Goal: Information Seeking & Learning: Learn about a topic

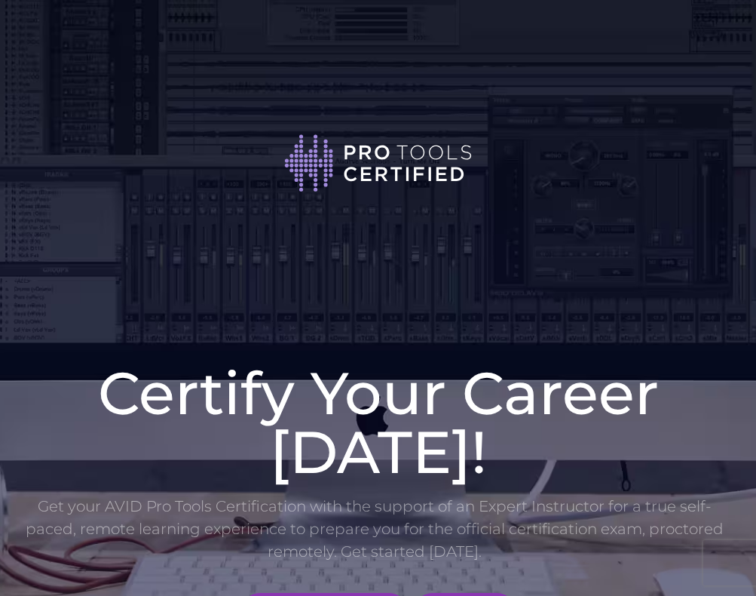
click at [342, 27] on div at bounding box center [378, 132] width 709 height 265
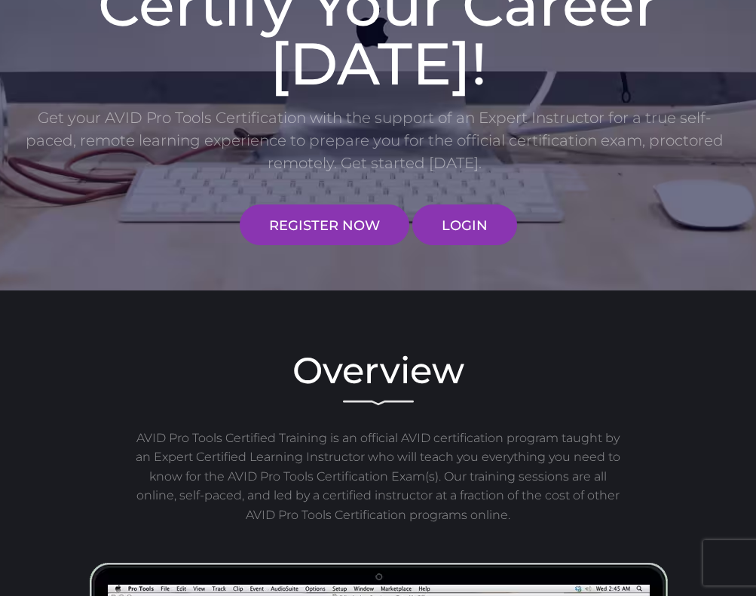
scroll to position [524, 0]
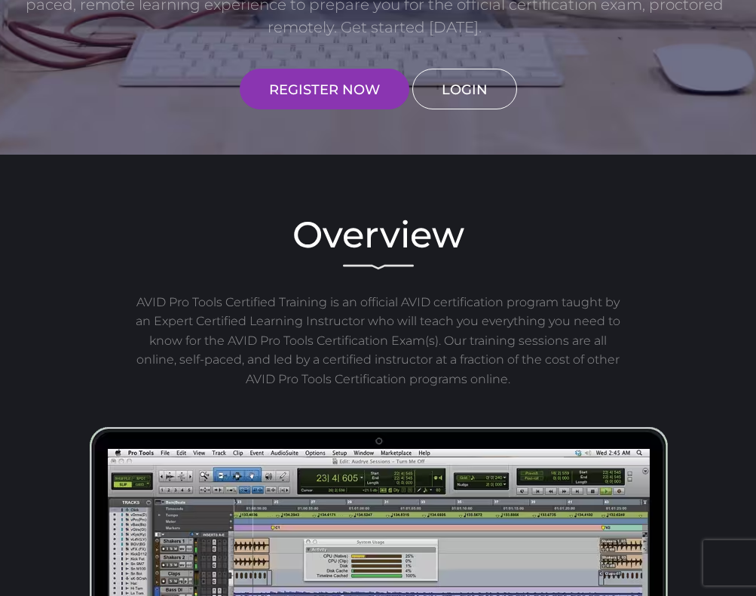
click at [491, 84] on link "LOGIN" at bounding box center [465, 89] width 105 height 41
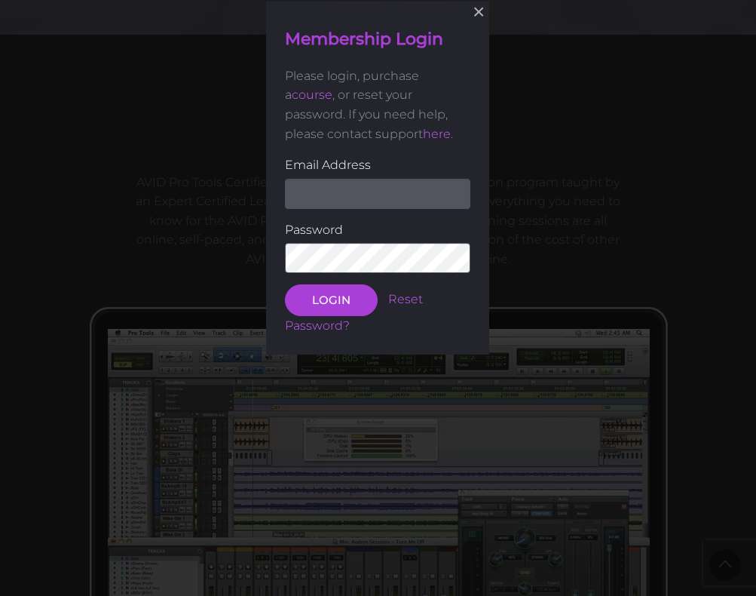
scroll to position [645, 0]
type input "[EMAIL_ADDRESS][DOMAIN_NAME]"
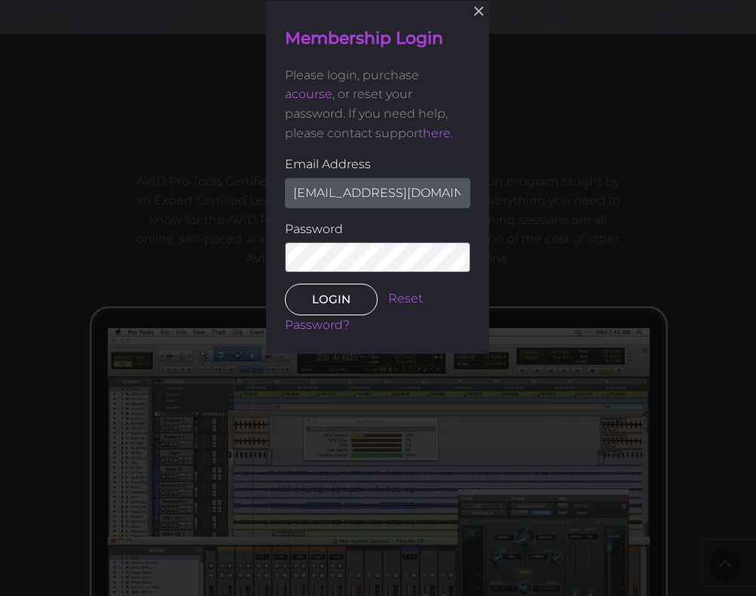
click at [363, 305] on button "LOGIN" at bounding box center [331, 300] width 93 height 32
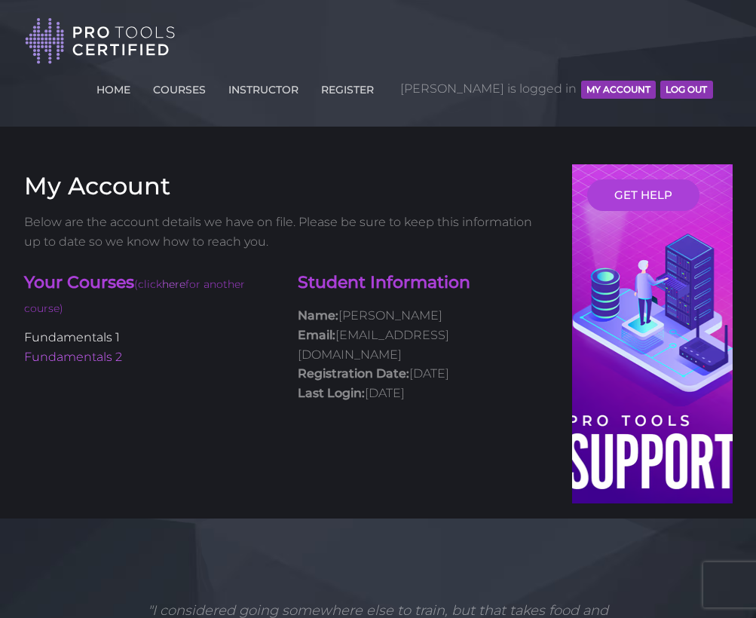
click at [101, 336] on link "Fundamentals 1" at bounding box center [72, 337] width 96 height 14
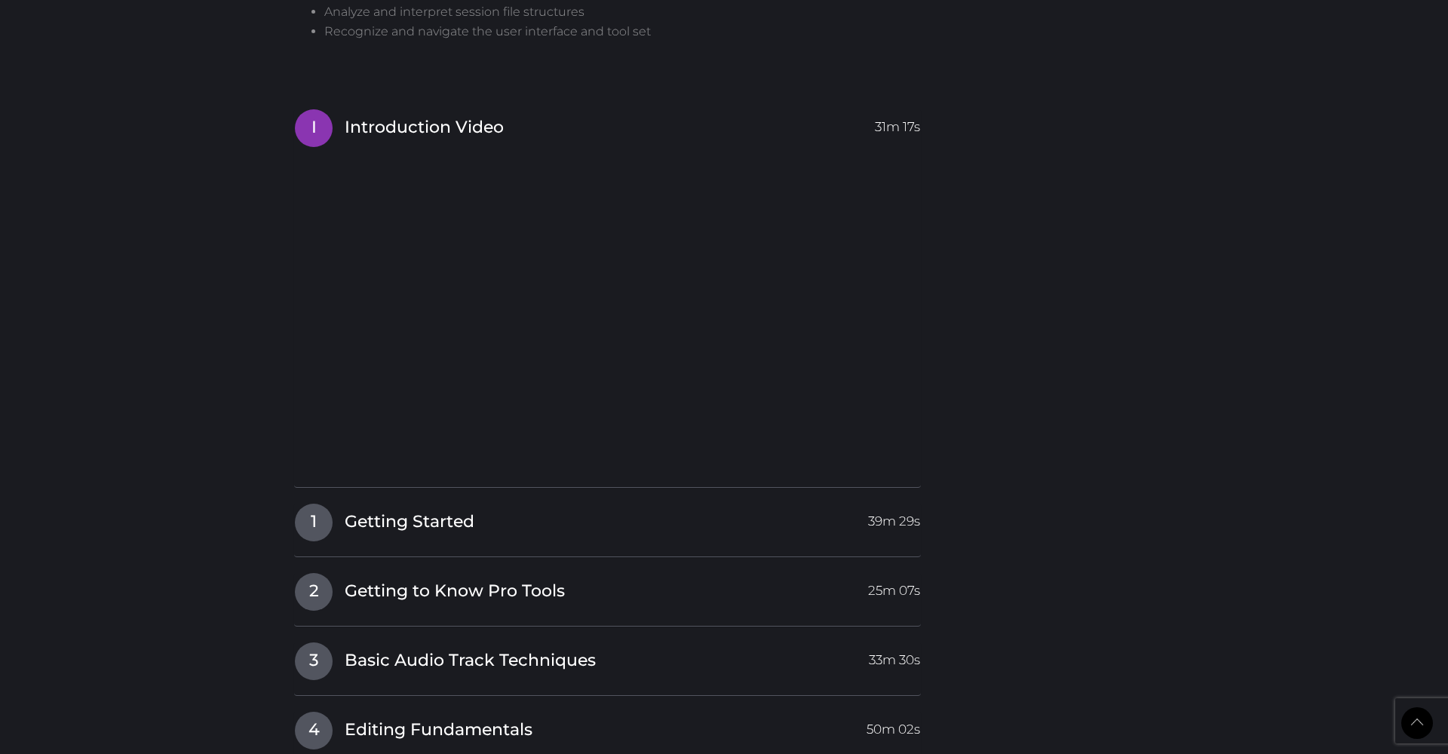
scroll to position [1320, 0]
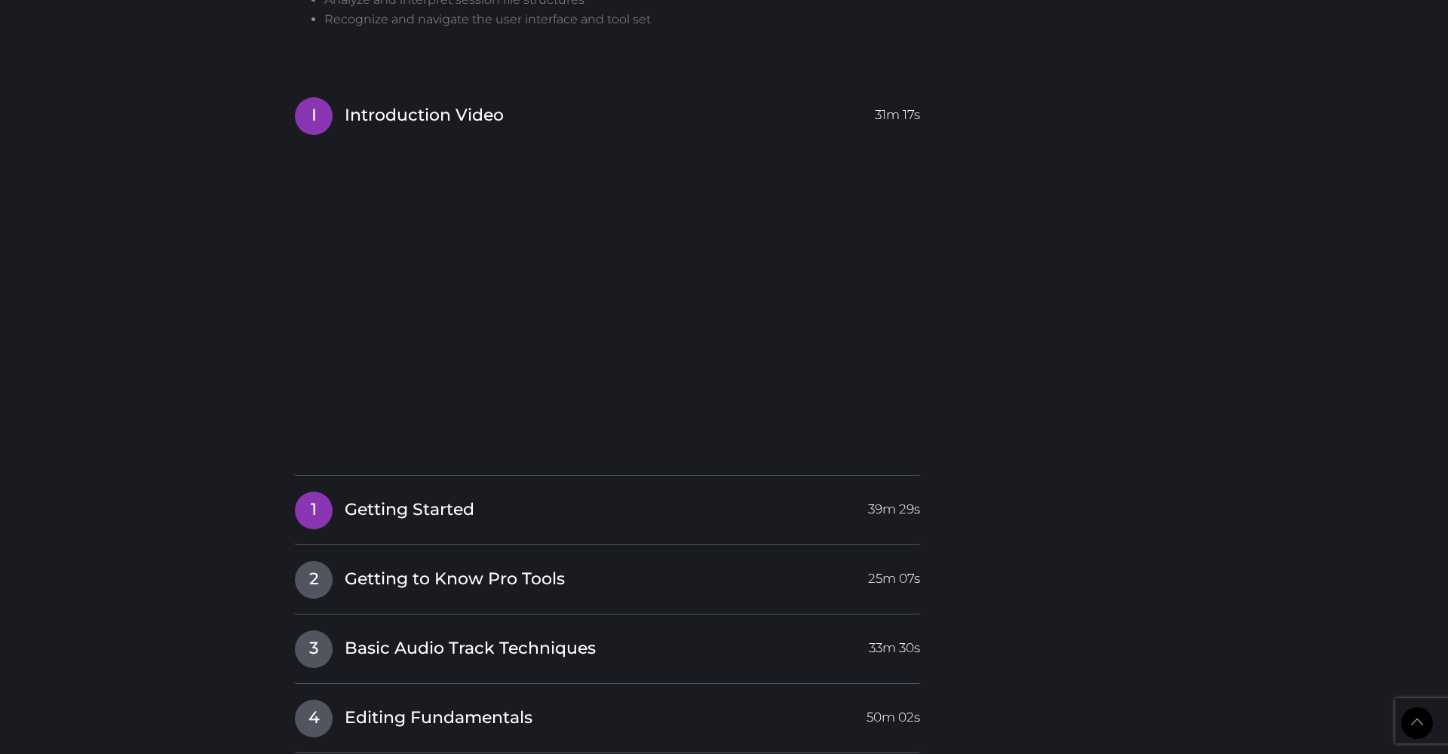
click at [469, 506] on span "Getting Started" at bounding box center [410, 510] width 130 height 23
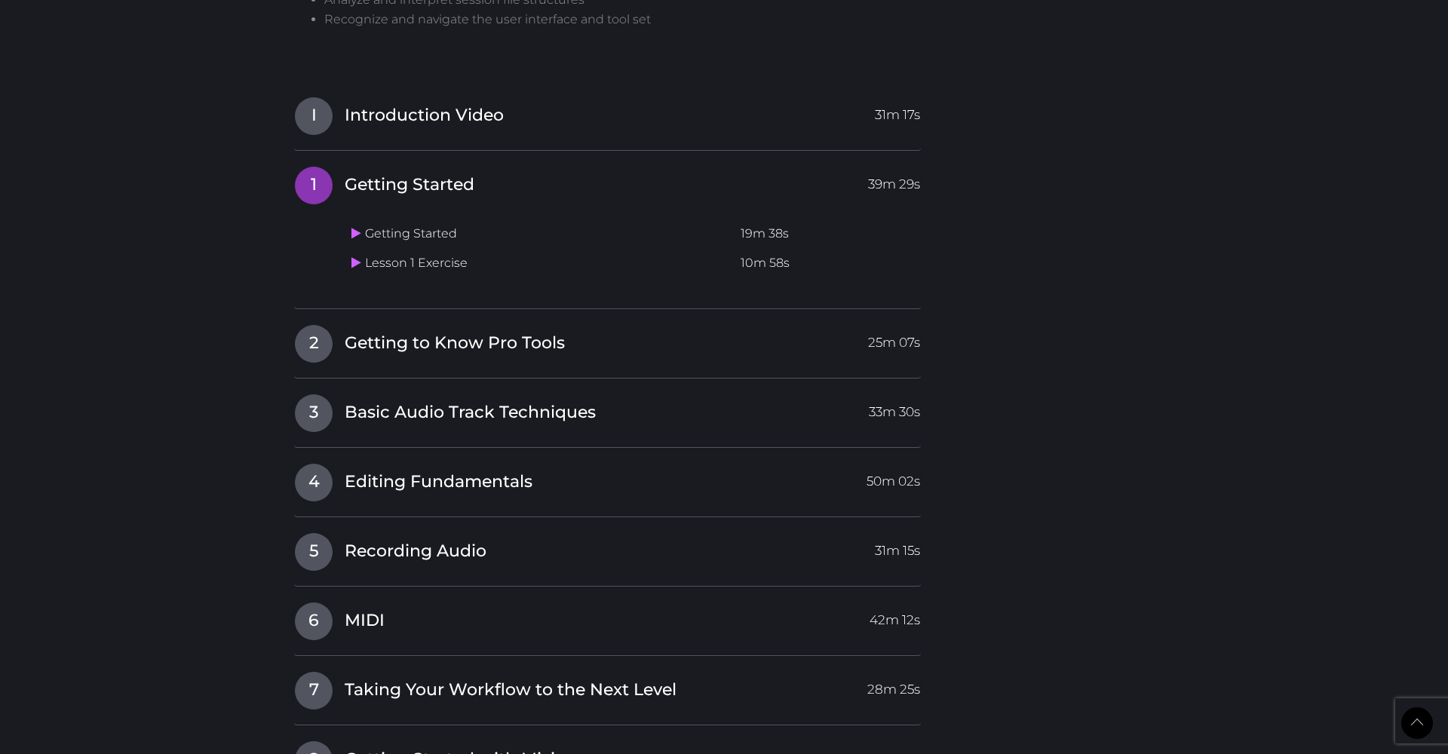
click at [410, 173] on span "Getting Started" at bounding box center [410, 184] width 130 height 23
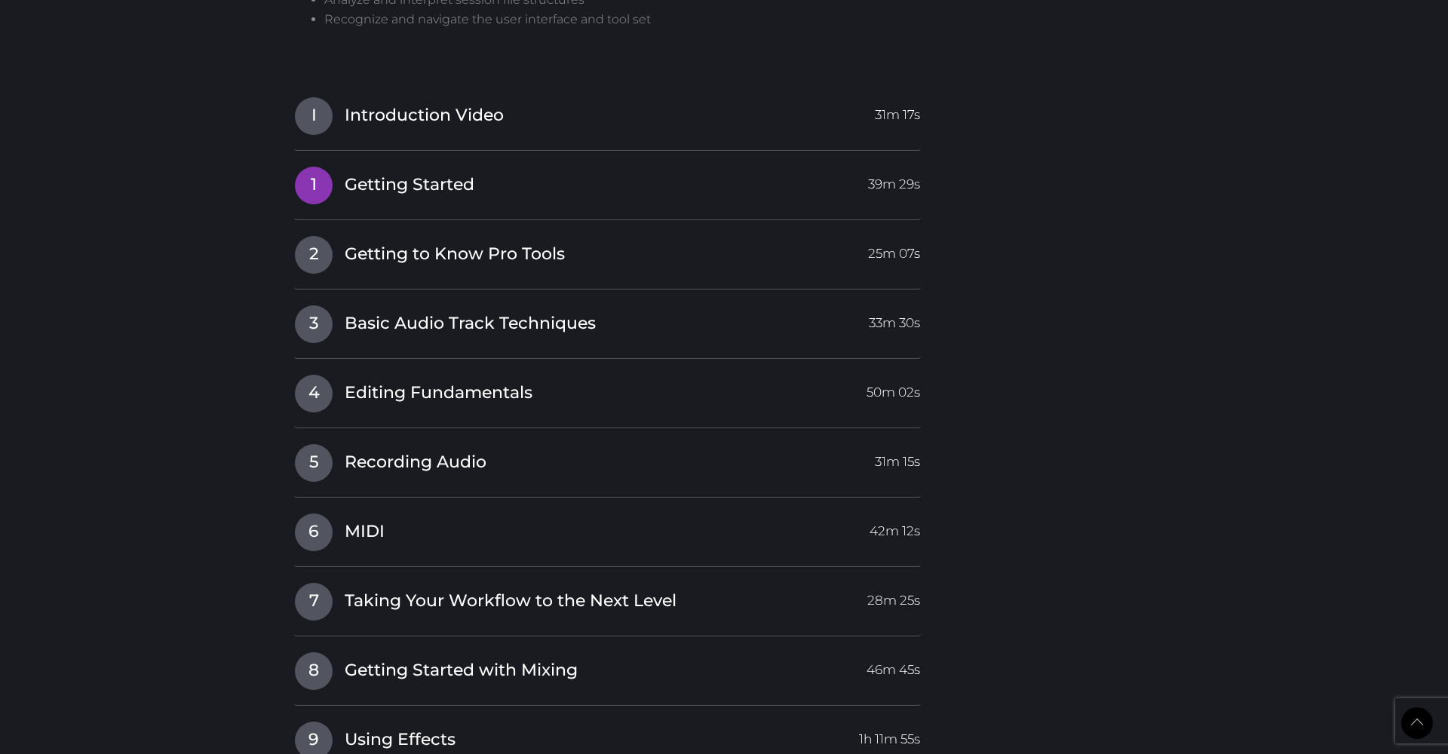
click at [412, 173] on span "Getting Started" at bounding box center [410, 184] width 130 height 23
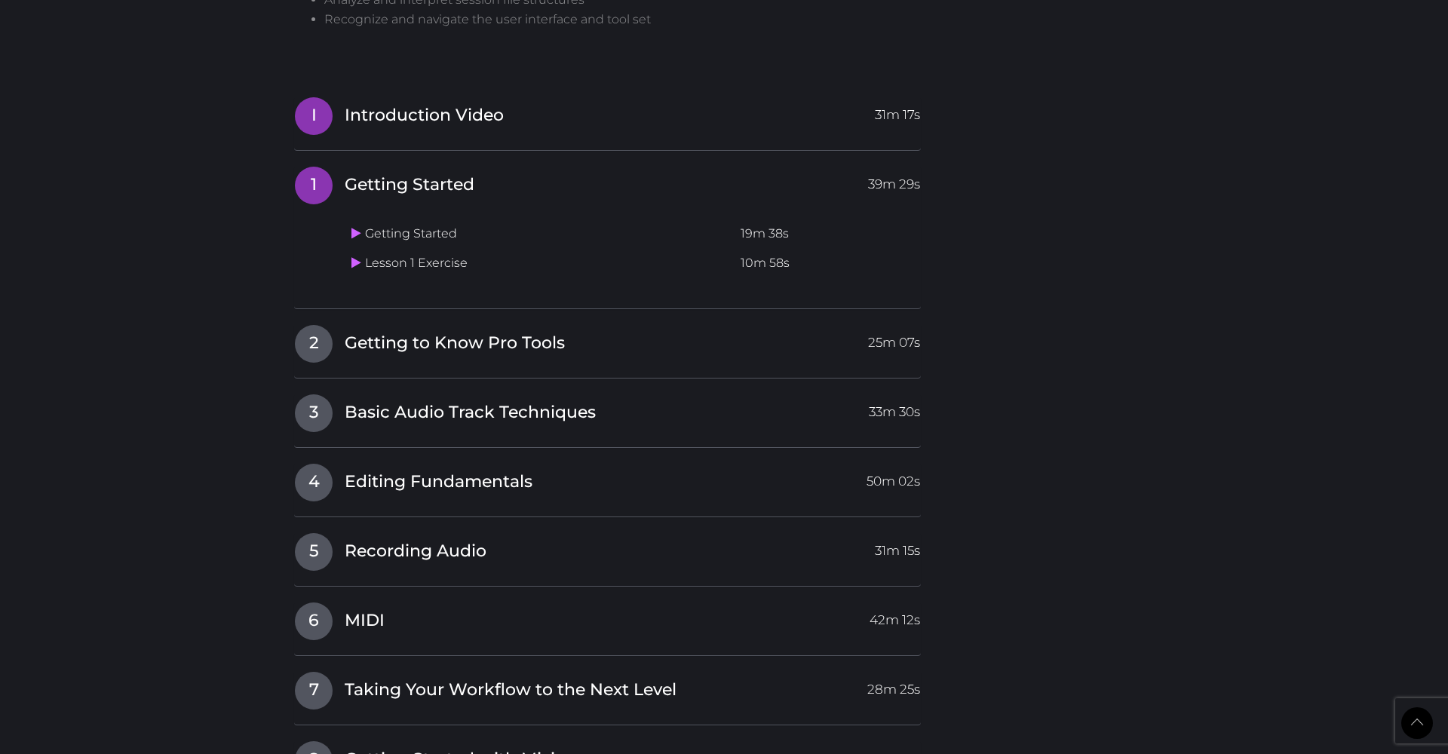
click at [428, 104] on span "Introduction Video" at bounding box center [424, 115] width 159 height 23
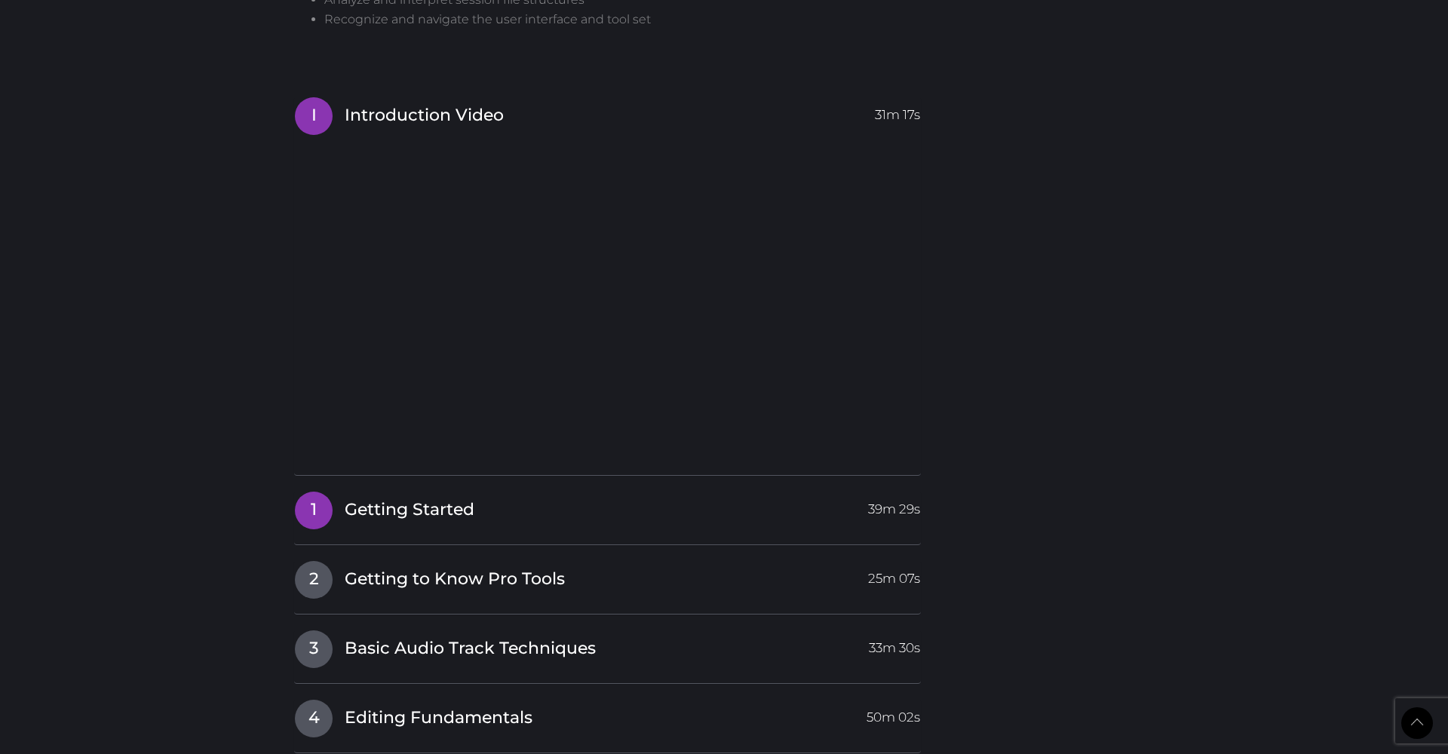
click at [403, 499] on span "Getting Started" at bounding box center [410, 510] width 130 height 23
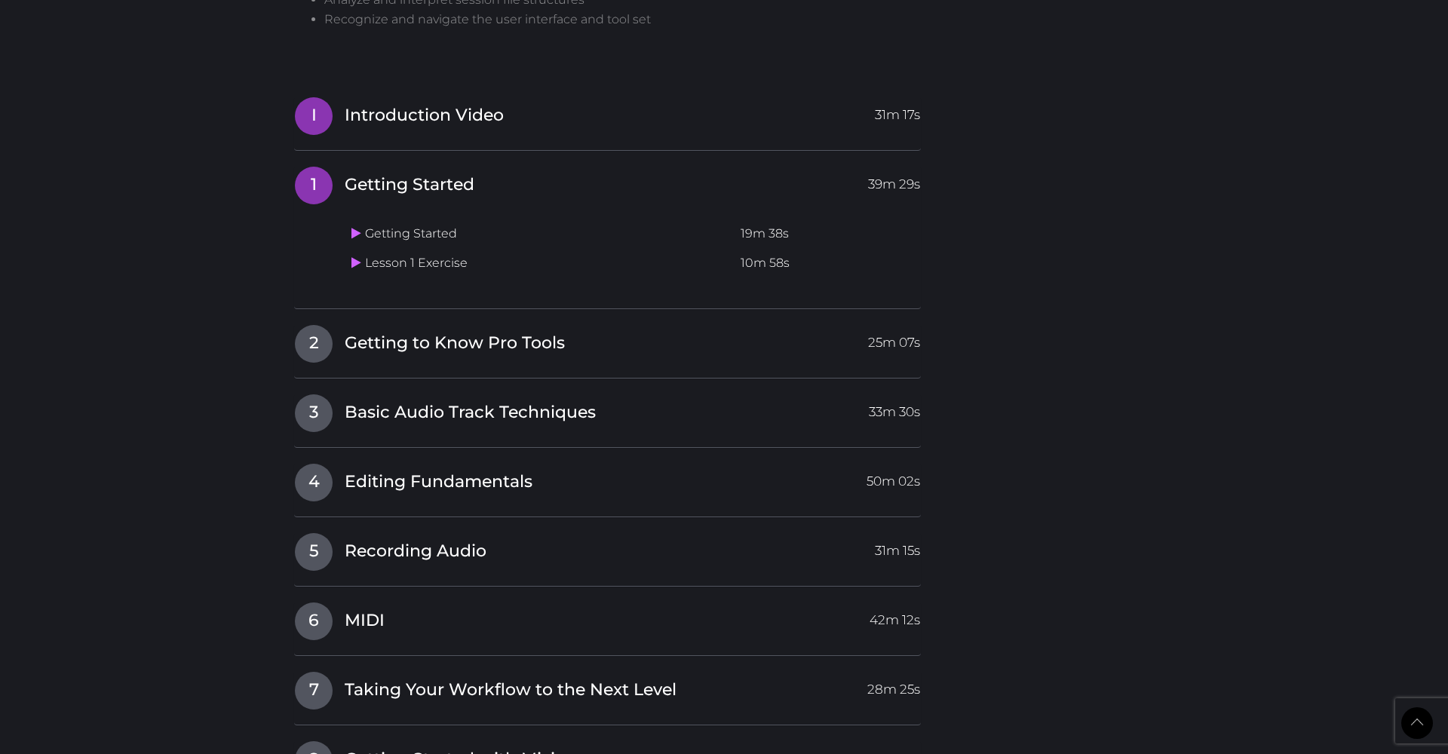
click at [474, 104] on span "Introduction Video" at bounding box center [424, 115] width 159 height 23
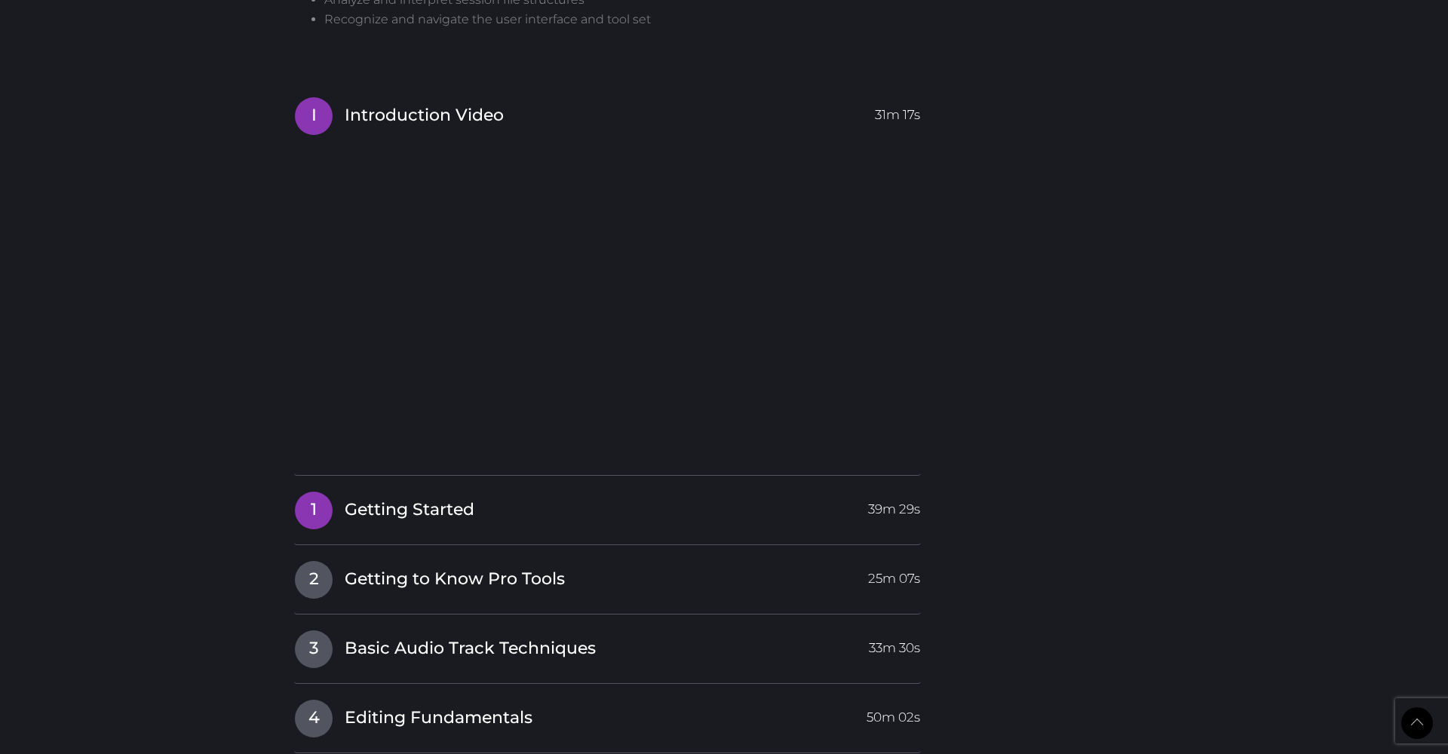
click at [454, 499] on span "Getting Started" at bounding box center [410, 510] width 130 height 23
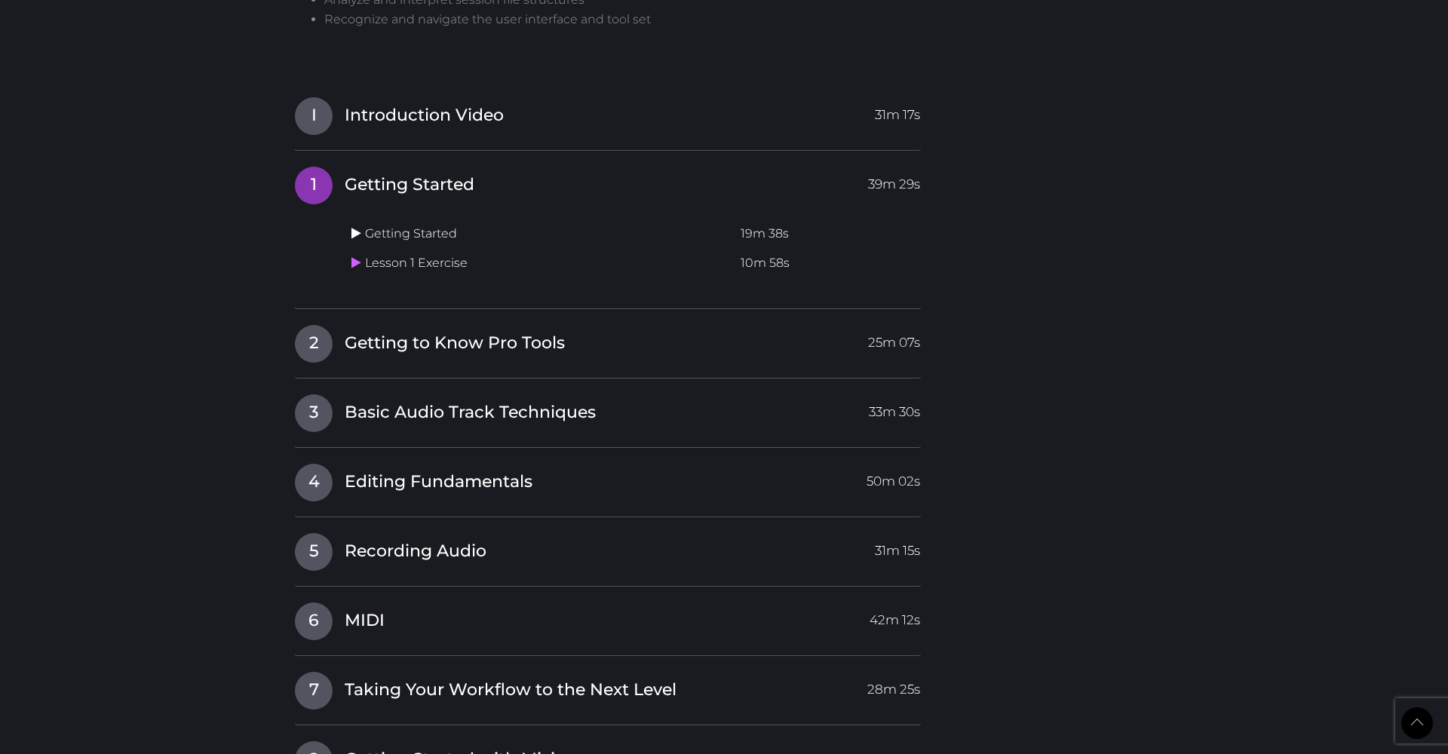
click at [353, 227] on icon at bounding box center [356, 233] width 10 height 12
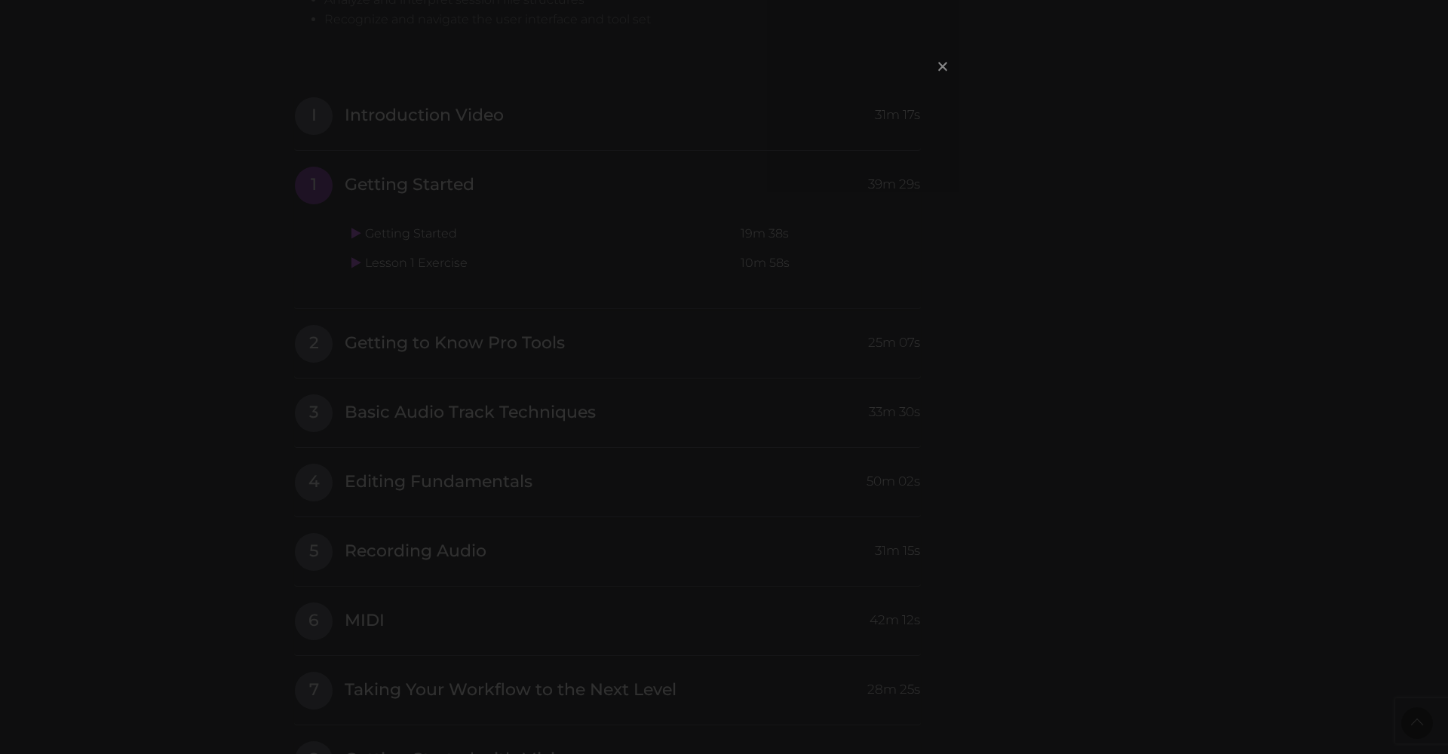
click at [756, 63] on span "×" at bounding box center [942, 66] width 15 height 32
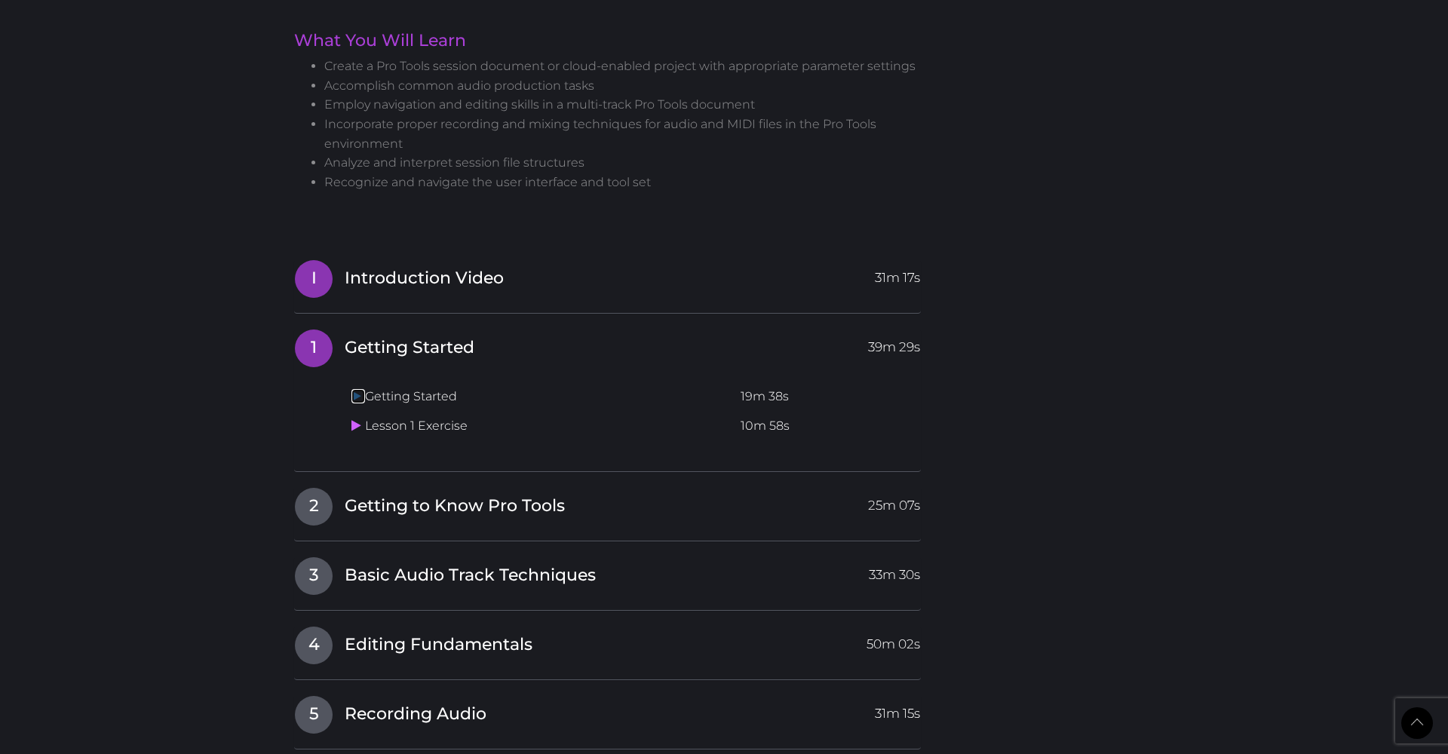
scroll to position [1124, 0]
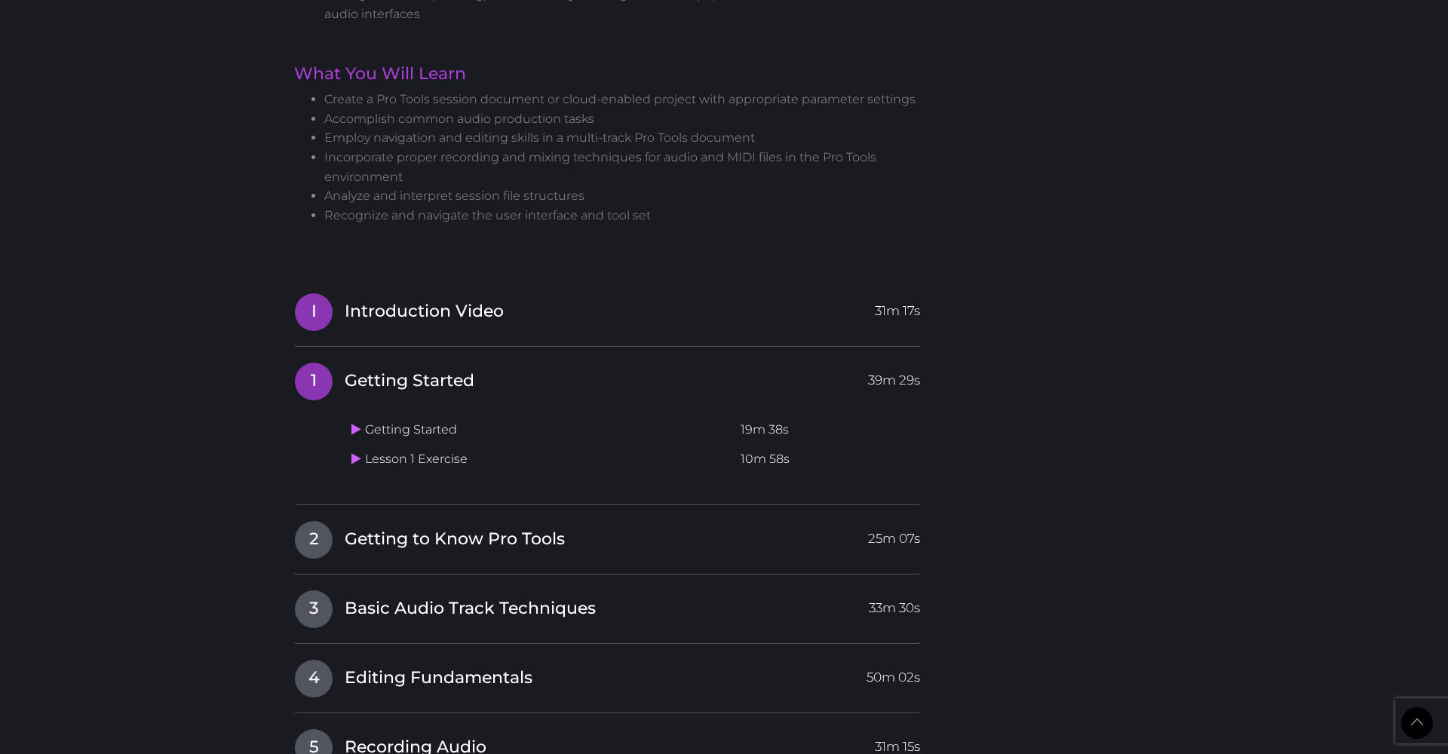
click at [370, 300] on span "Introduction Video" at bounding box center [424, 311] width 159 height 23
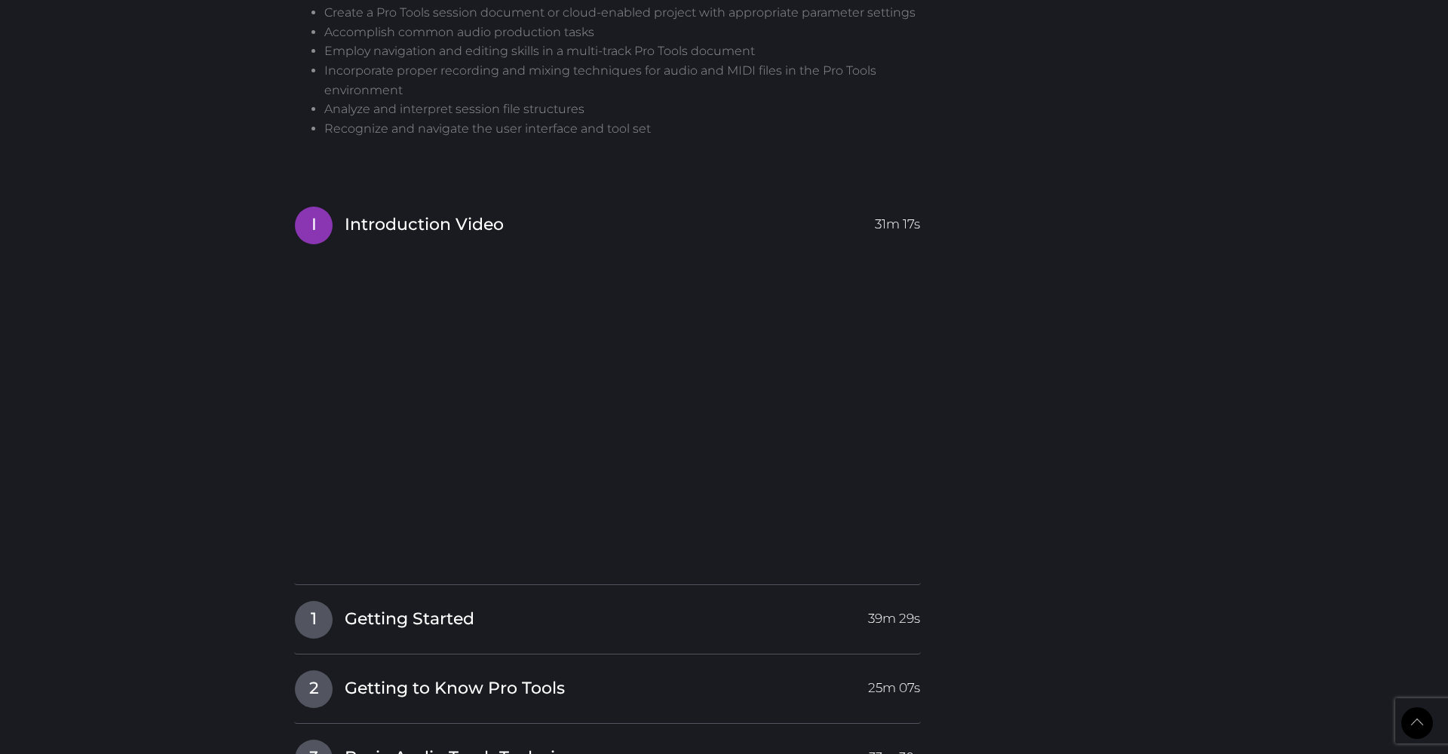
scroll to position [1317, 0]
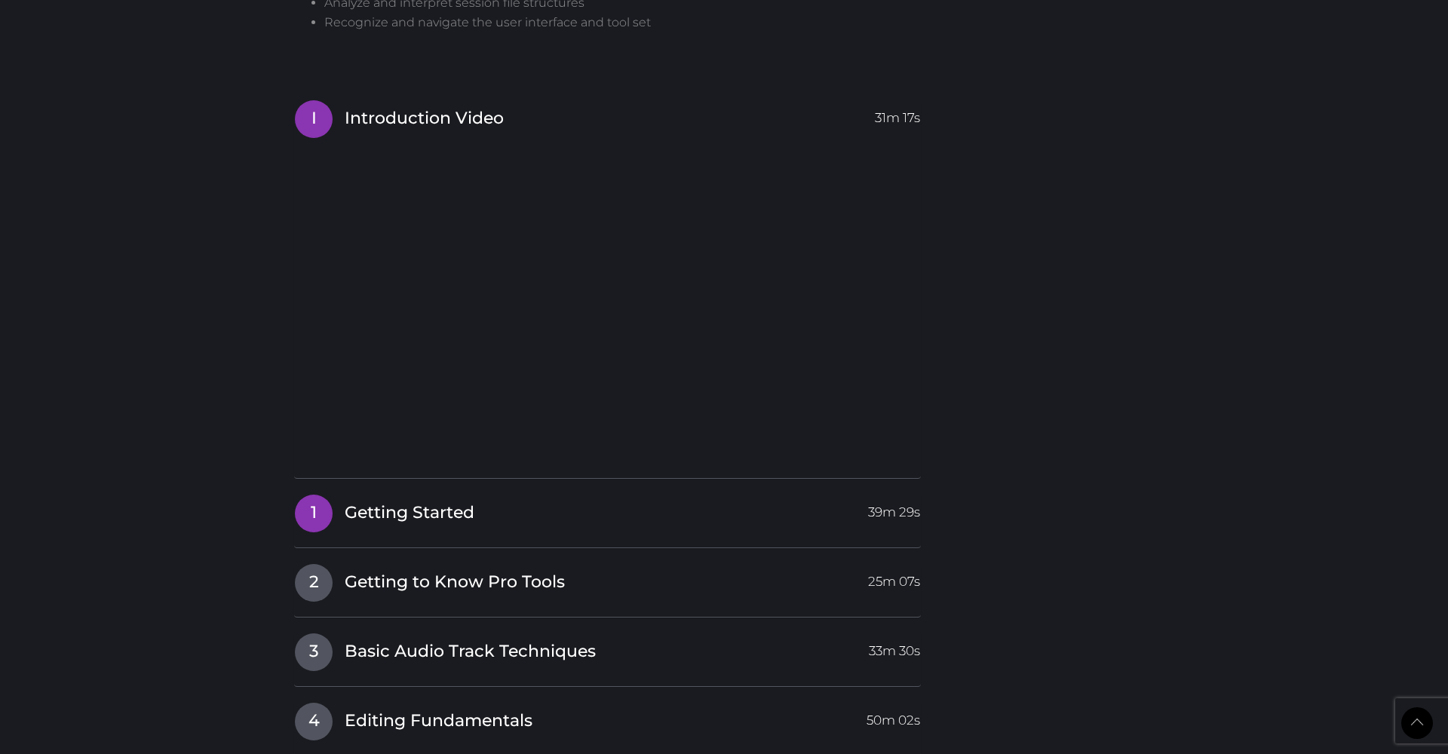
click at [419, 502] on span "Getting Started" at bounding box center [410, 513] width 130 height 23
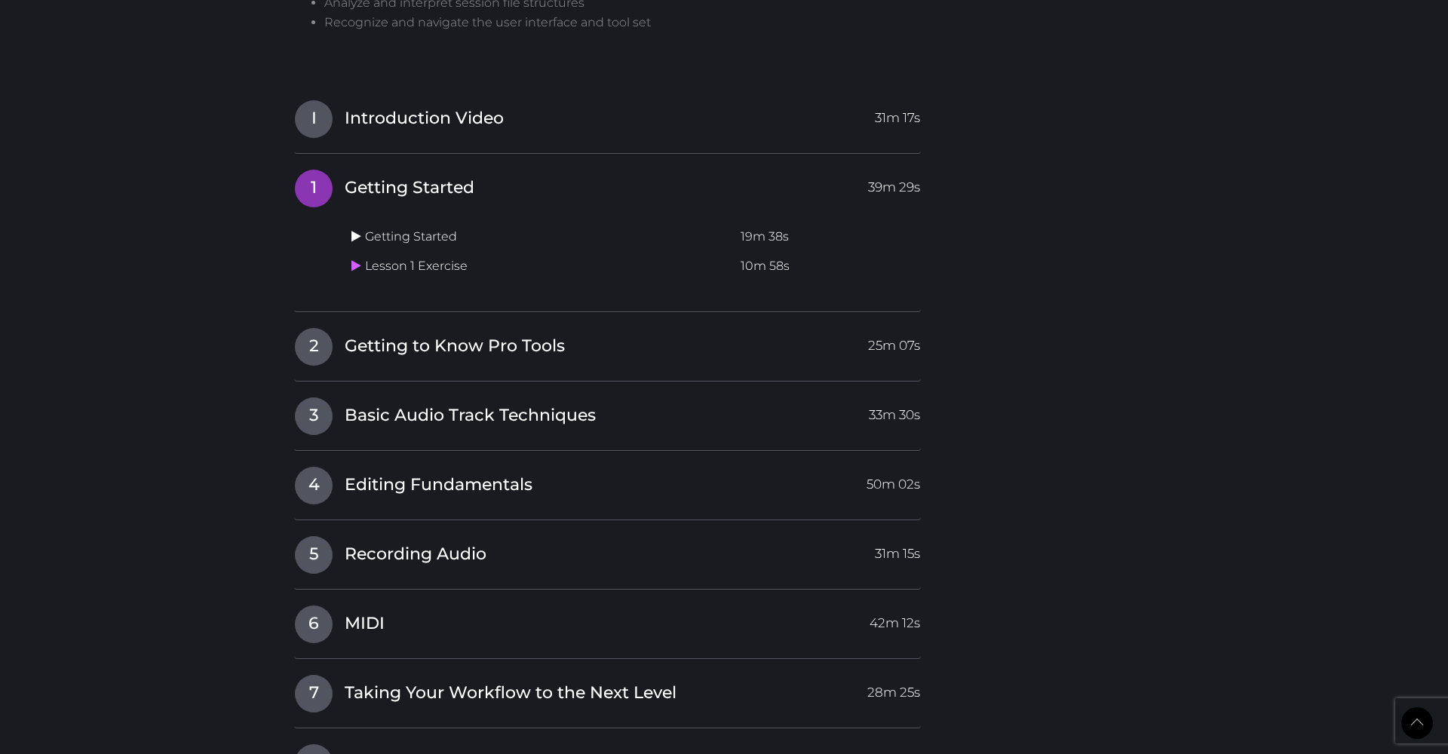
click at [354, 230] on icon at bounding box center [356, 236] width 10 height 12
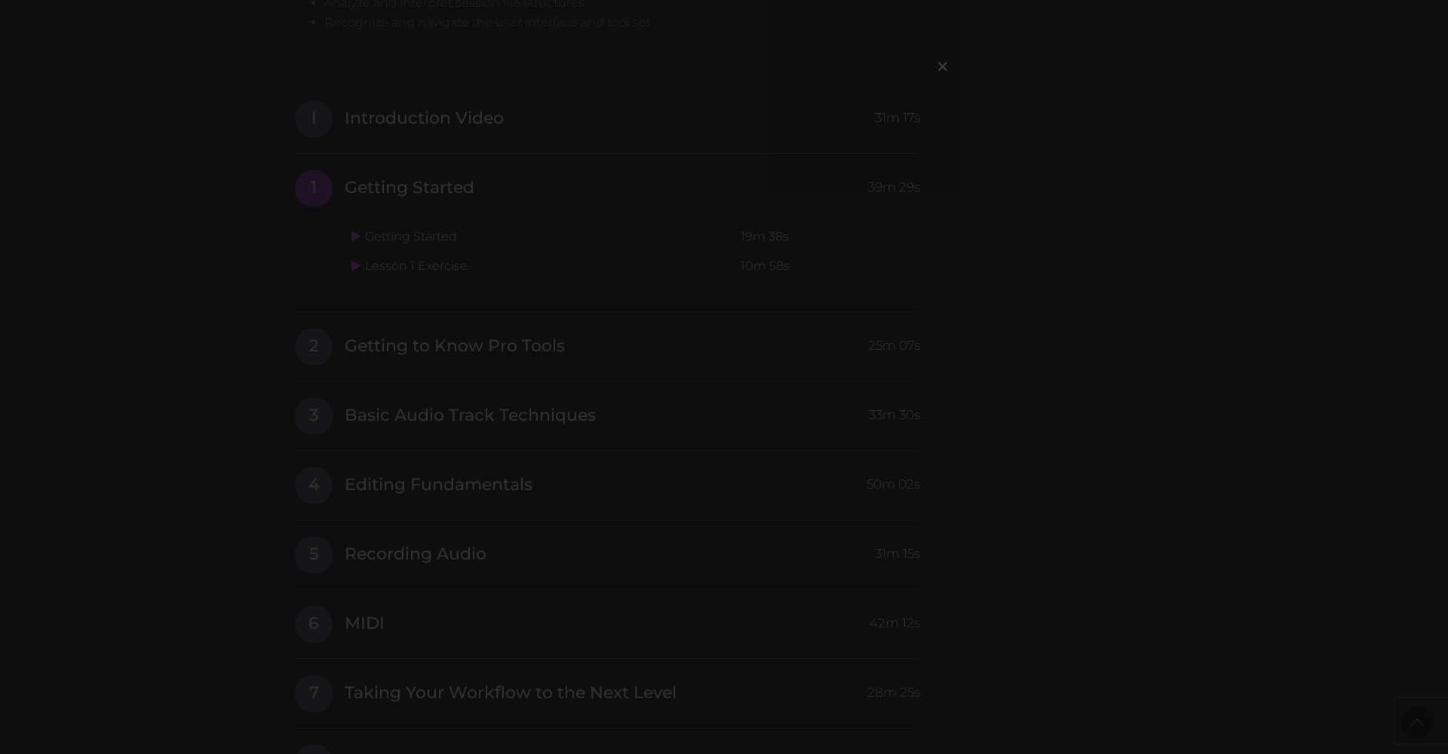
click at [363, 229] on div "×" at bounding box center [724, 377] width 1448 height 754
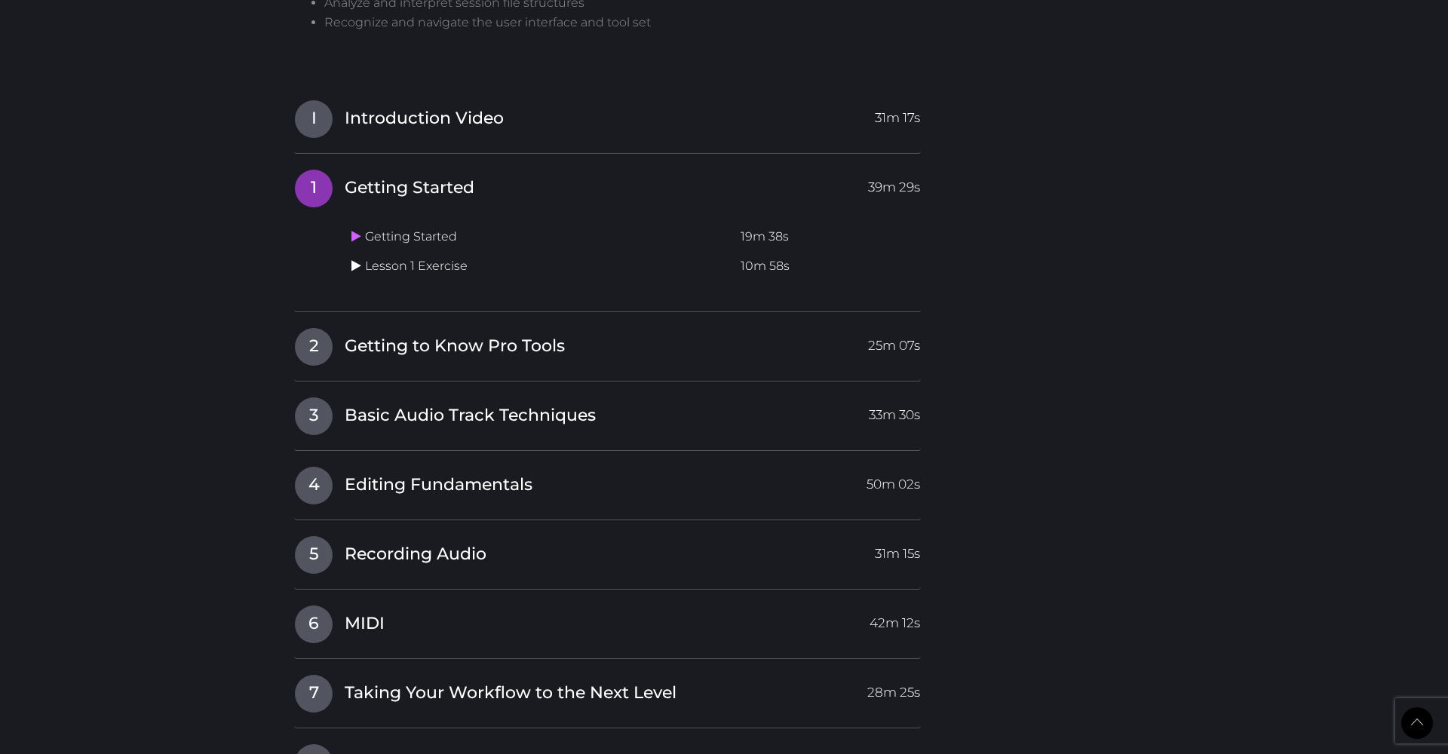
click at [354, 259] on icon at bounding box center [356, 265] width 10 height 12
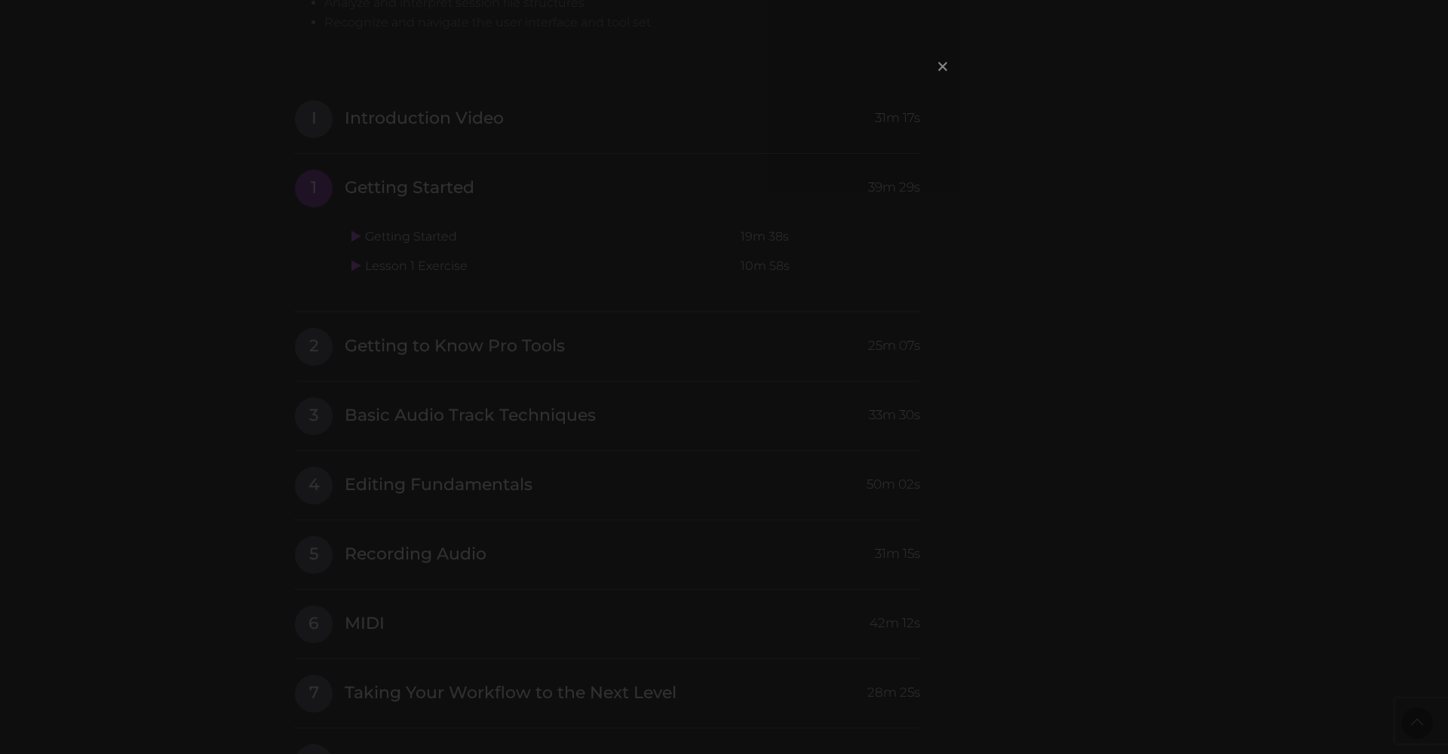
click at [756, 66] on span "×" at bounding box center [942, 66] width 15 height 32
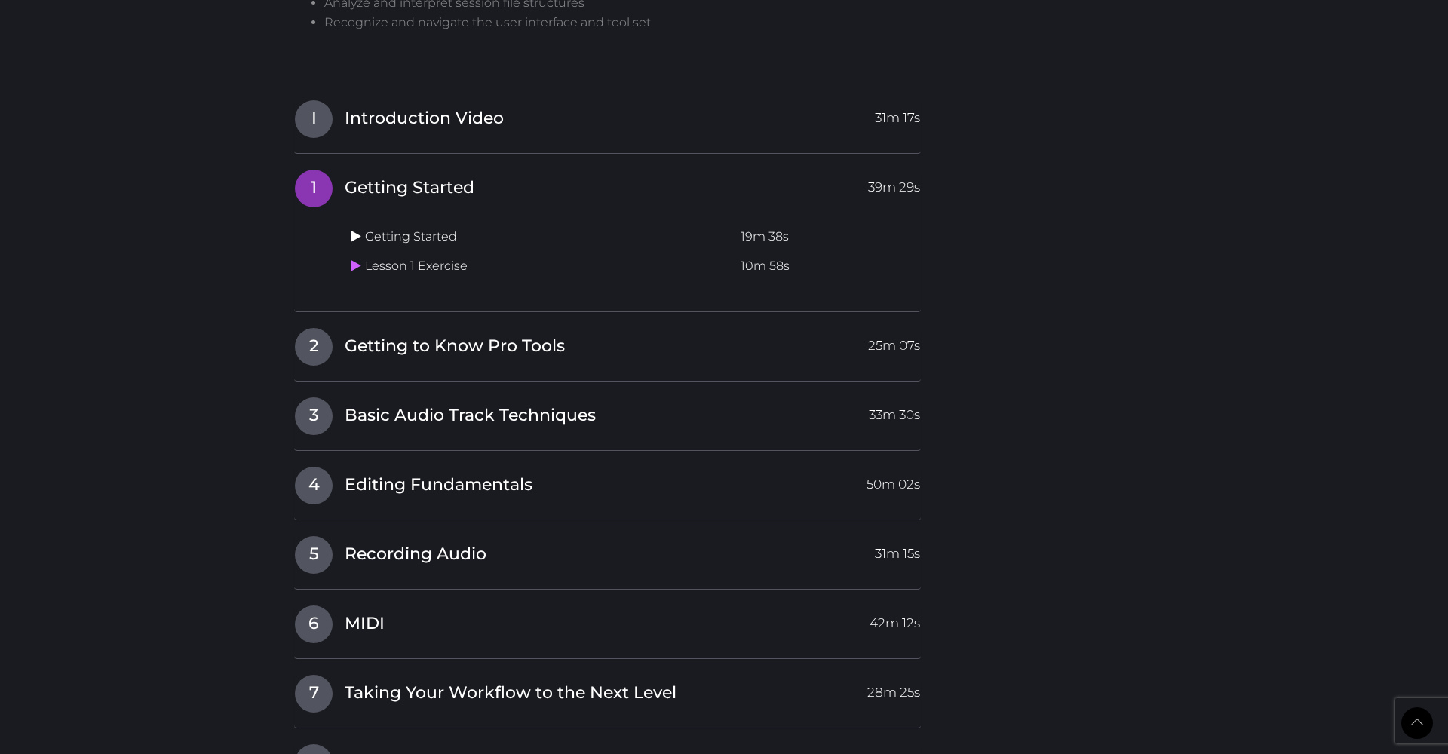
click at [360, 230] on icon at bounding box center [356, 236] width 10 height 12
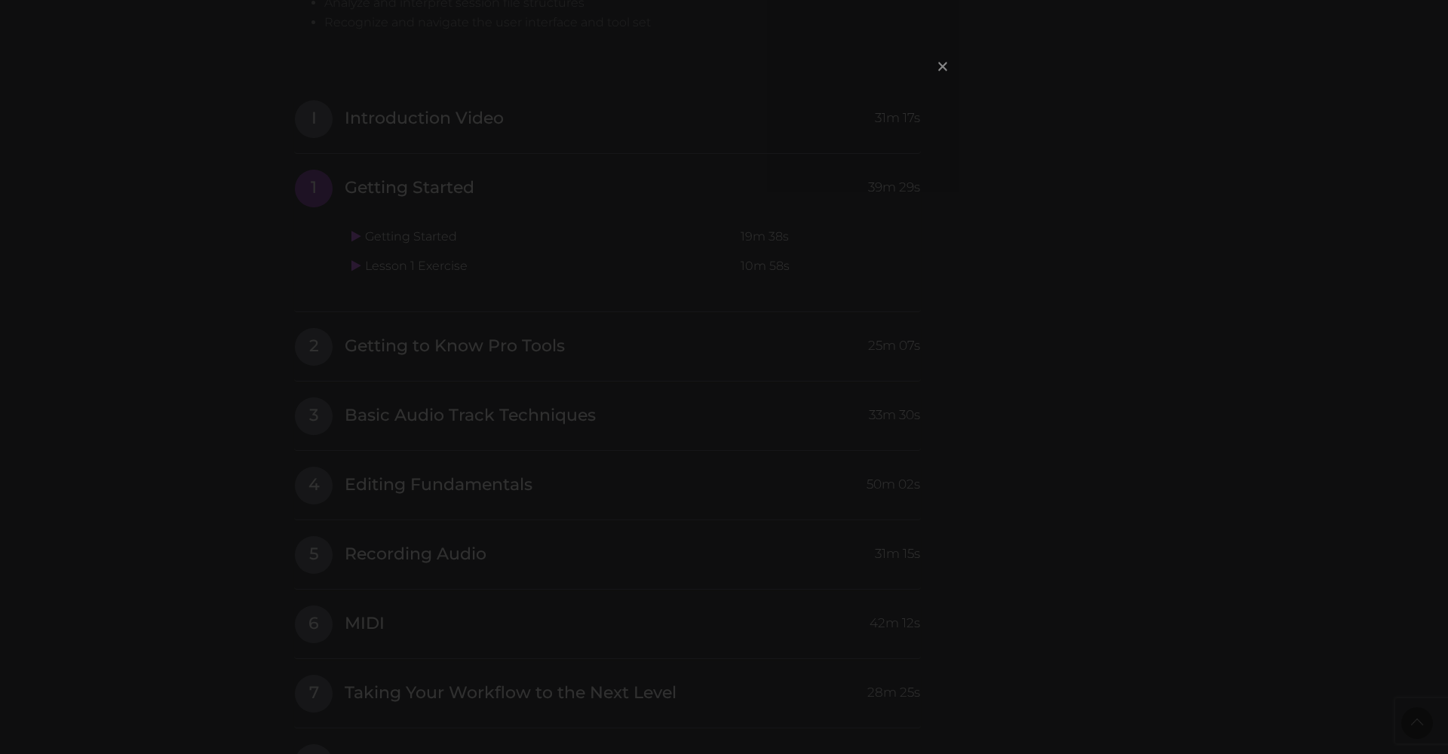
click at [756, 69] on span "×" at bounding box center [942, 66] width 15 height 32
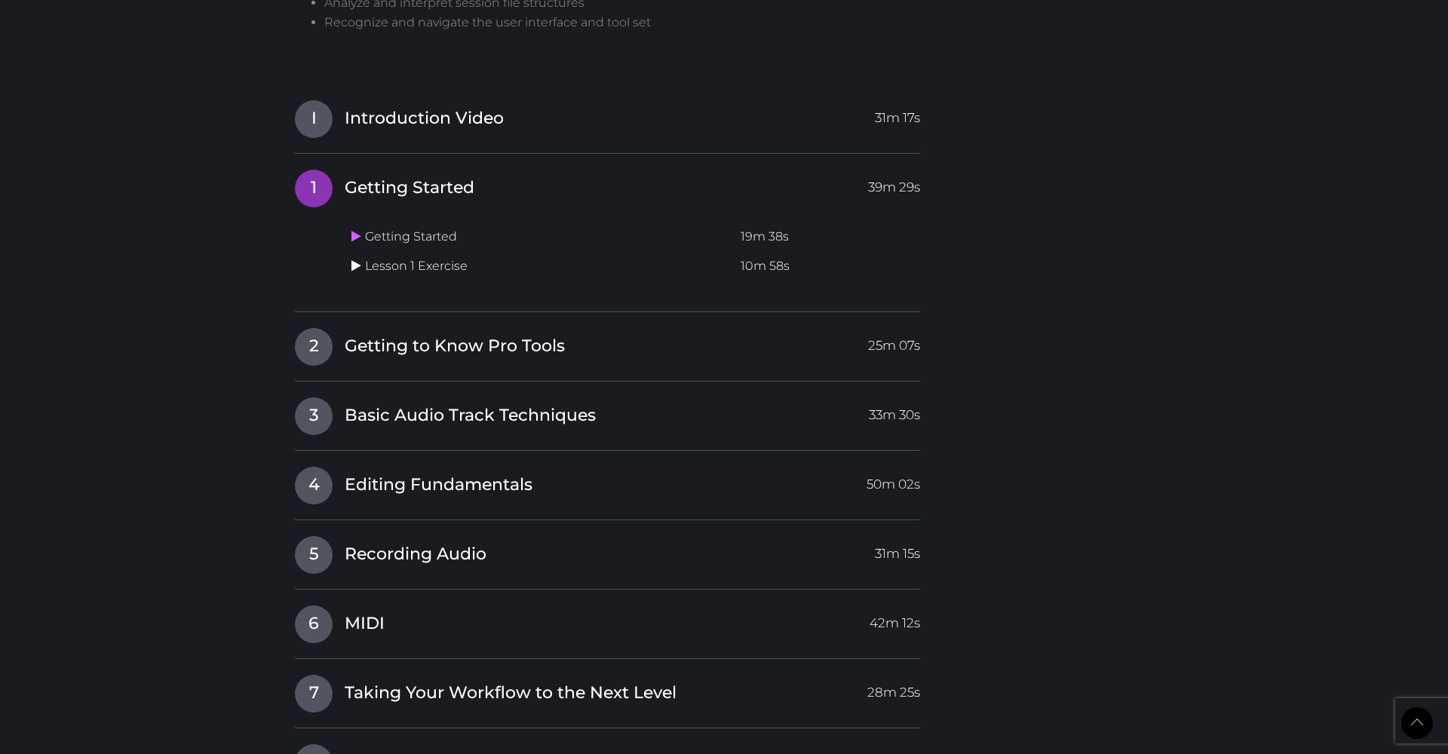
click at [358, 259] on icon at bounding box center [356, 265] width 10 height 12
